Goal: Information Seeking & Learning: Learn about a topic

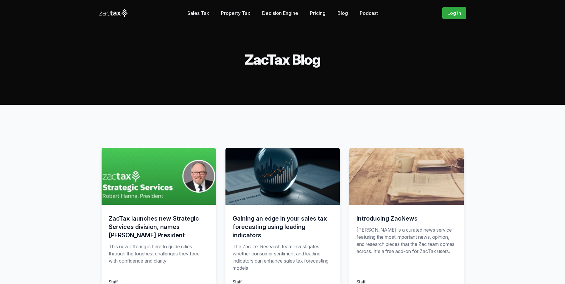
click at [198, 10] on link "Sales Tax" at bounding box center [198, 13] width 22 height 12
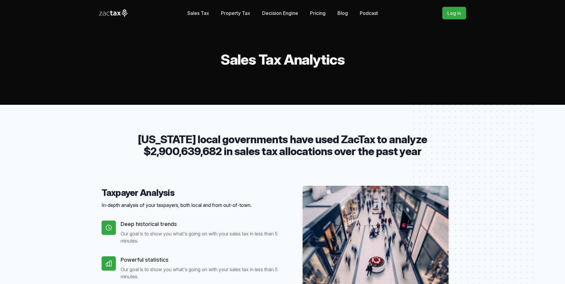
click at [245, 13] on link "Property Tax" at bounding box center [235, 13] width 29 height 12
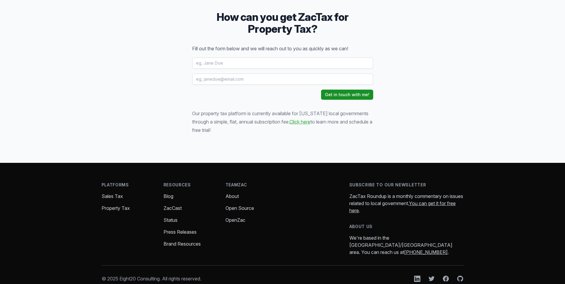
scroll to position [804, 0]
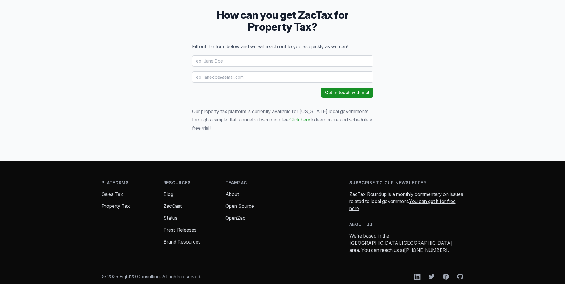
click at [234, 191] on link "About" at bounding box center [232, 194] width 13 height 6
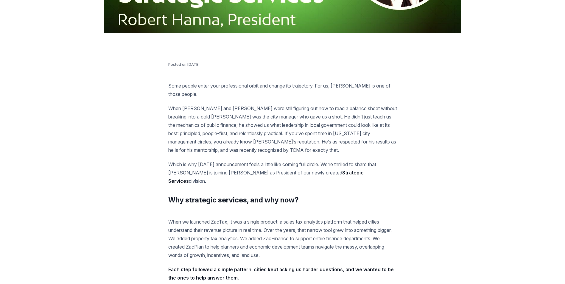
scroll to position [268, 0]
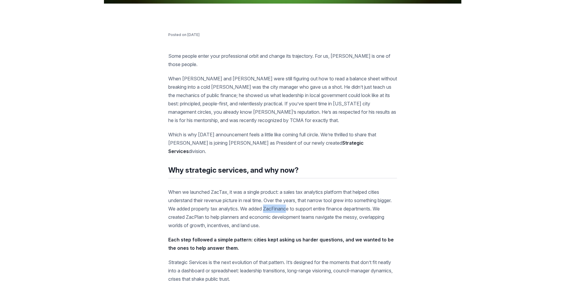
drag, startPoint x: 285, startPoint y: 200, endPoint x: 307, endPoint y: 197, distance: 22.8
click at [307, 197] on p "When we launched ZacTax, it was a single product: a sales tax analytics platfor…" at bounding box center [282, 209] width 229 height 42
click at [312, 200] on p "When we launched ZacTax, it was a single product: a sales tax analytics platfor…" at bounding box center [282, 209] width 229 height 42
drag, startPoint x: 310, startPoint y: 201, endPoint x: 285, endPoint y: 196, distance: 26.0
click at [285, 196] on p "When we launched ZacTax, it was a single product: a sales tax analytics platfor…" at bounding box center [282, 209] width 229 height 42
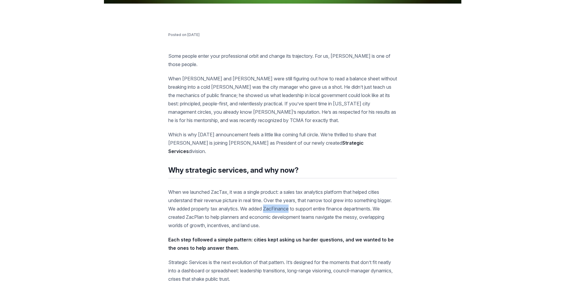
copy p "ZacFinance"
drag, startPoint x: 226, startPoint y: 208, endPoint x: 243, endPoint y: 208, distance: 16.4
click at [243, 208] on p "When we launched ZacTax, it was a single product: a sales tax analytics platfor…" at bounding box center [282, 209] width 229 height 42
copy p "ZacPlan"
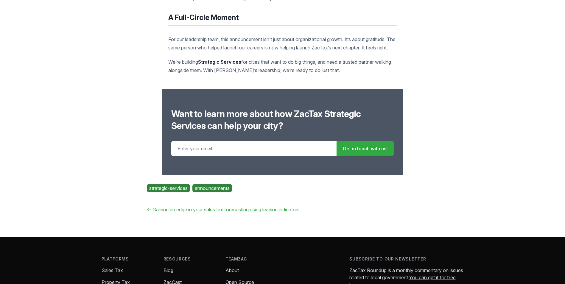
scroll to position [1162, 0]
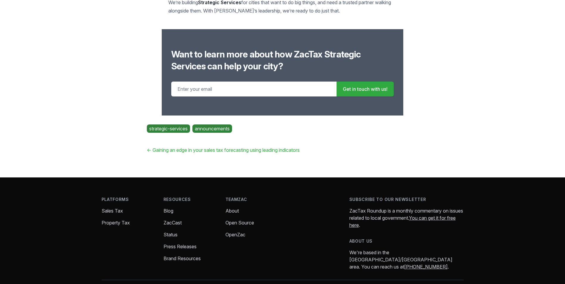
click at [176, 225] on link "ZacCast" at bounding box center [173, 223] width 18 height 6
